Goal: Information Seeking & Learning: Learn about a topic

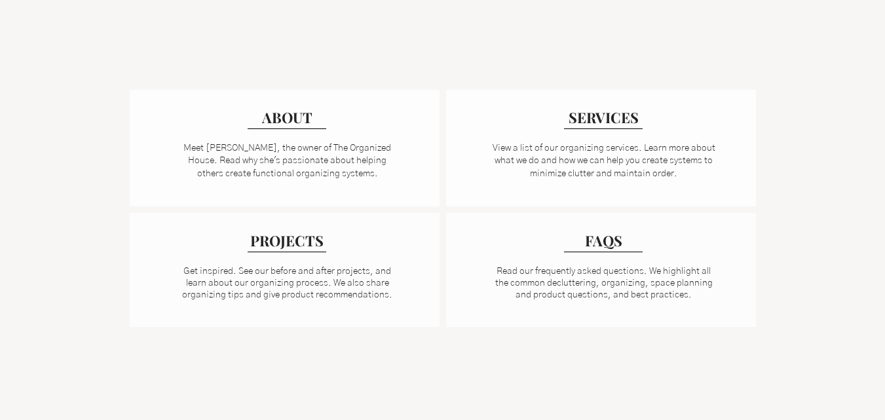
scroll to position [964, 0]
click at [617, 109] on span "SERVICES" at bounding box center [603, 113] width 77 height 22
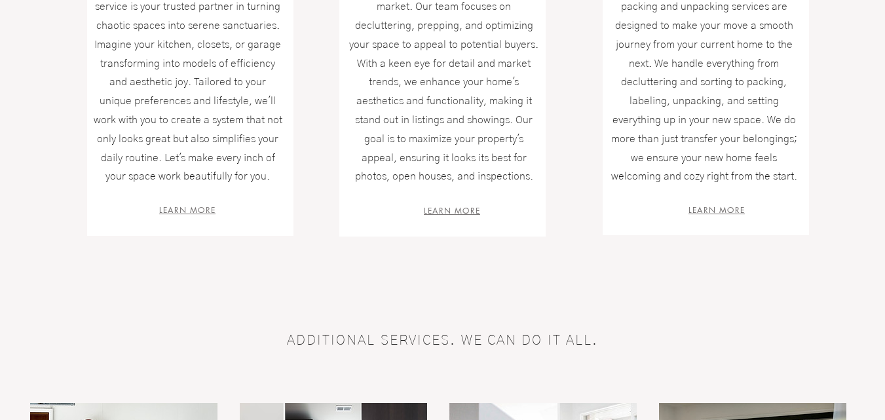
scroll to position [583, 0]
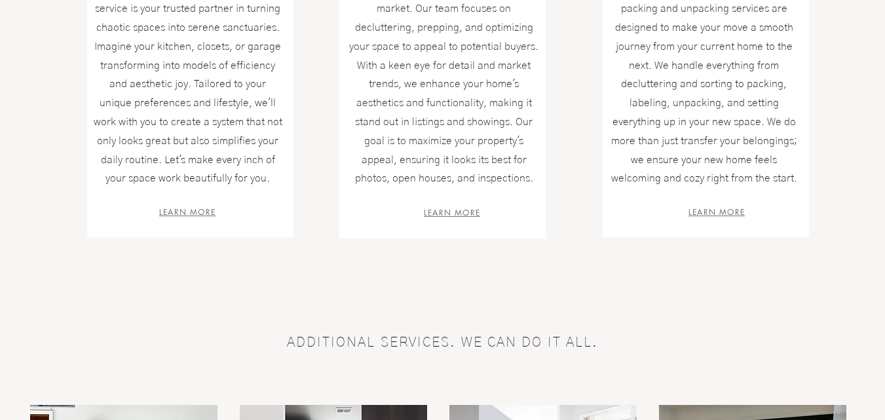
click at [197, 217] on span "LEARN MORE" at bounding box center [187, 211] width 56 height 11
